Goal: Task Accomplishment & Management: Complete application form

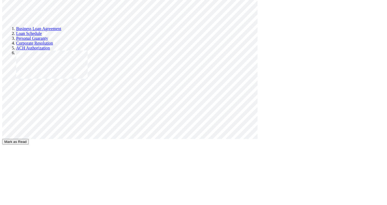
scroll to position [927, 0]
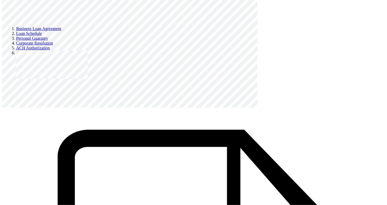
scroll to position [3078, 0]
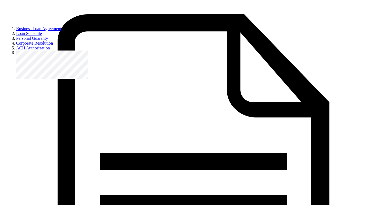
select select "non_binary"
click option "[DEMOGRAPHIC_DATA]/Third Gender" at bounding box center [0, 0] width 0 height 0
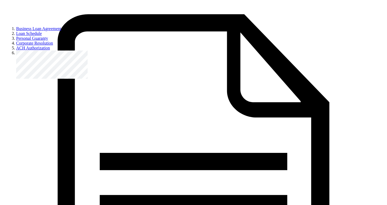
radio input "true"
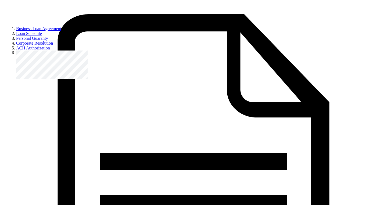
scroll to position [45, 0]
select select "pacific_islander"
click option "[DEMOGRAPHIC_DATA] or Pacific Islander" at bounding box center [0, 0] width 0 height 0
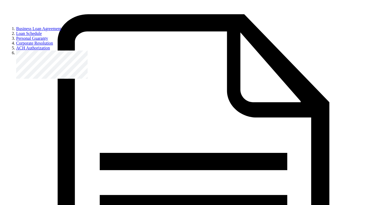
radio input "true"
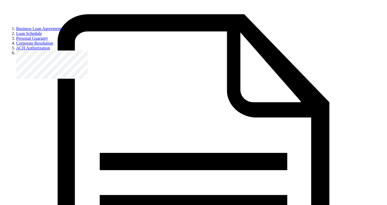
radio input "true"
select select "other_state_funded"
click option "Other state funded" at bounding box center [0, 0] width 0 height 0
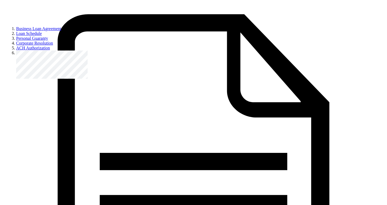
scroll to position [187, 0]
type input "0"
type input "70"
type input "0"
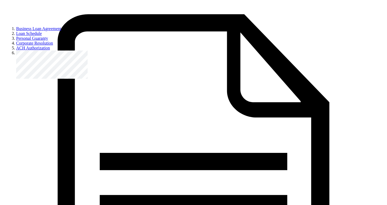
type input "7"
type input "12"
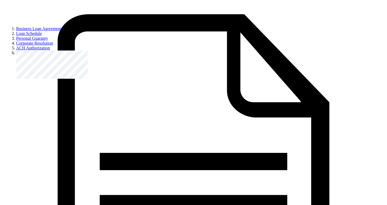
scroll to position [240, 0]
type input "15000"
radio input "true"
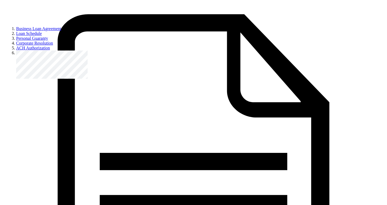
type input "10000"
radio input "true"
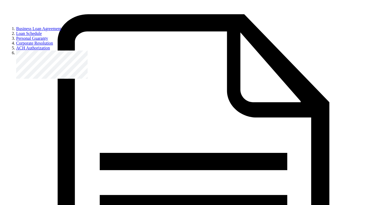
scroll to position [368, 0]
type input "0"
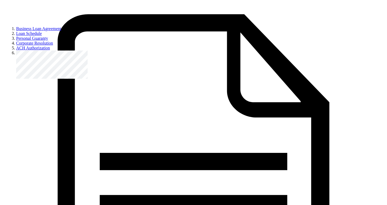
radio input "true"
type input "0"
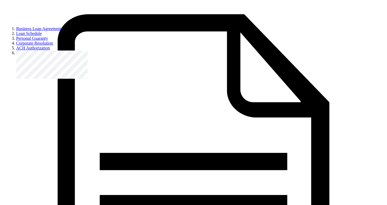
type input "1"
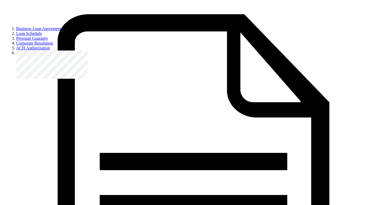
radio input "true"
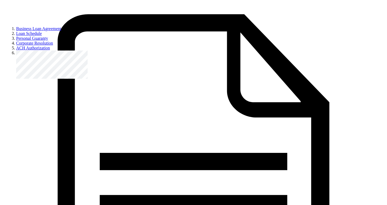
select select "[DEMOGRAPHIC_DATA]"
click option "[DEMOGRAPHIC_DATA]" at bounding box center [0, 0] width 0 height 0
click at [0, 0] on input "Yes" at bounding box center [0, 0] width 0 height 0
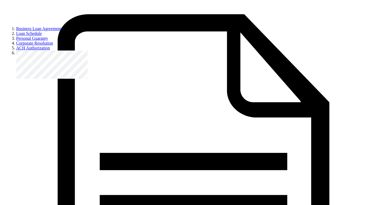
radio input "true"
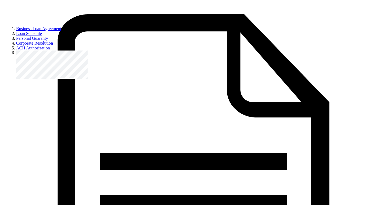
click at [0, 0] on select "[DEMOGRAPHIC_DATA] or [US_STATE][DEMOGRAPHIC_DATA] Black or [DEMOGRAPHIC_DATA] …" at bounding box center [0, 0] width 0 height 0
select select "[DEMOGRAPHIC_DATA]"
click option "[DEMOGRAPHIC_DATA]" at bounding box center [0, 0] width 0 height 0
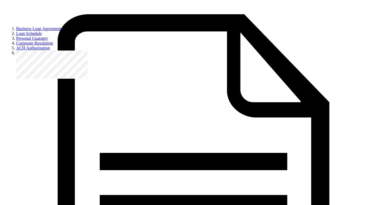
radio input "true"
click option "[DEMOGRAPHIC_DATA]" at bounding box center [0, 0] width 0 height 0
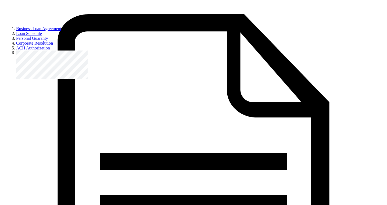
scroll to position [193, 0]
select select "my_business"
click option "My business" at bounding box center [0, 0] width 0 height 0
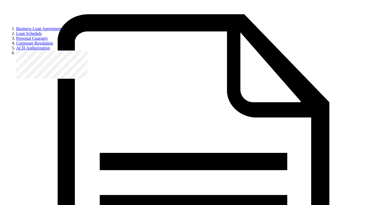
type input "2"
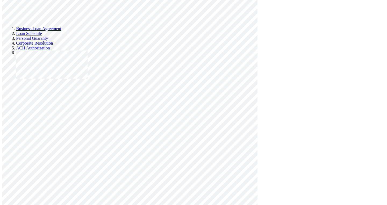
scroll to position [2583, 0]
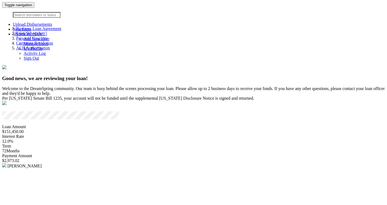
scroll to position [2583, 0]
